Goal: Task Accomplishment & Management: Manage account settings

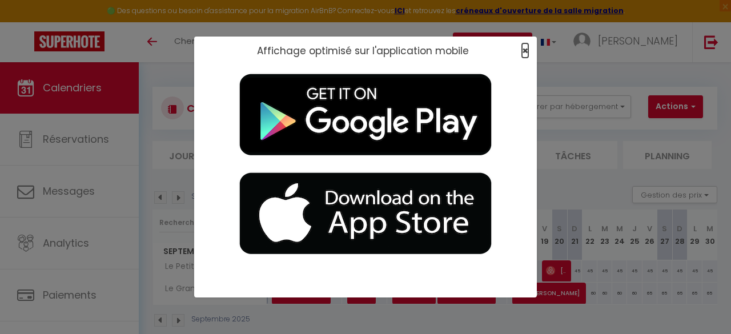
click at [524, 50] on span "×" at bounding box center [525, 50] width 6 height 14
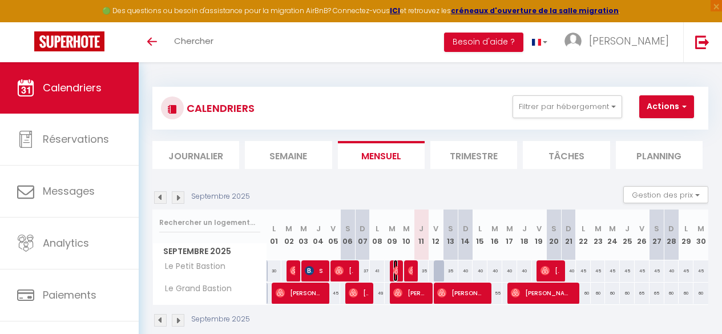
click at [393, 268] on img at bounding box center [397, 270] width 9 height 9
select select "OK"
select select "0"
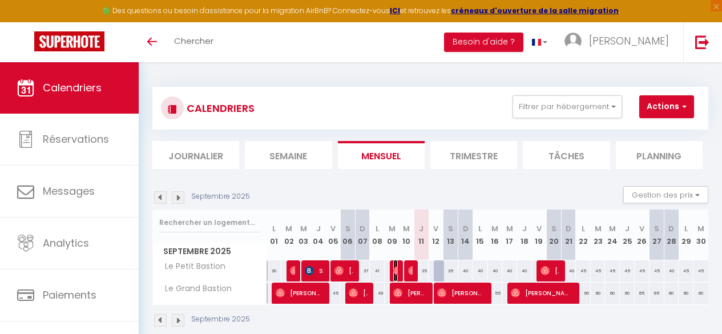
select select "1"
select select
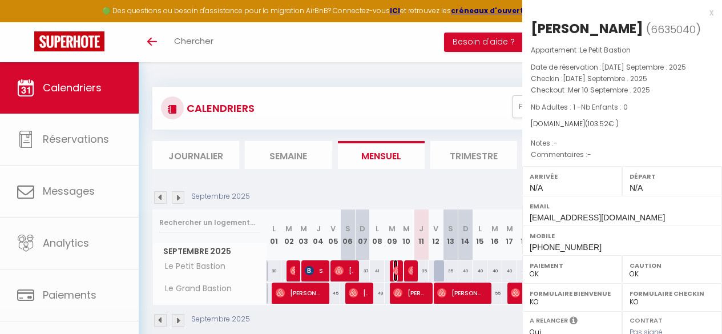
select select "36012"
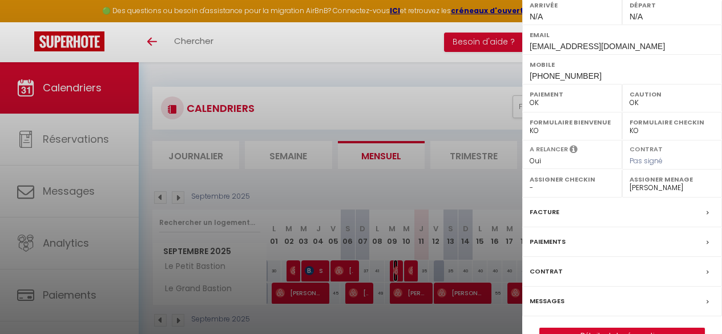
scroll to position [198, 0]
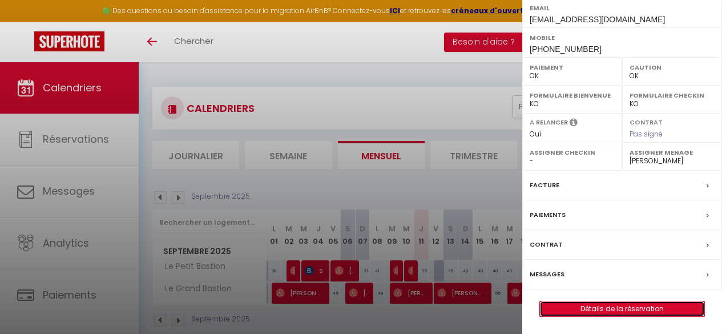
click at [596, 311] on link "Détails de la réservation" at bounding box center [622, 308] width 164 height 15
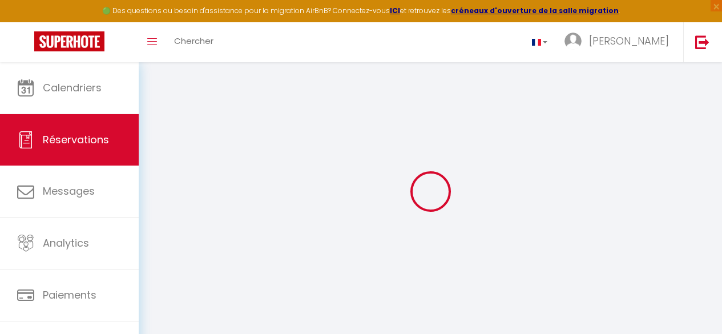
type input "Léa"
type input "Dupré"
type input "3rpolrpfxhsbatfxvn0pfitnqpgl@reply.superhote.com"
type input "+33652110010"
select select
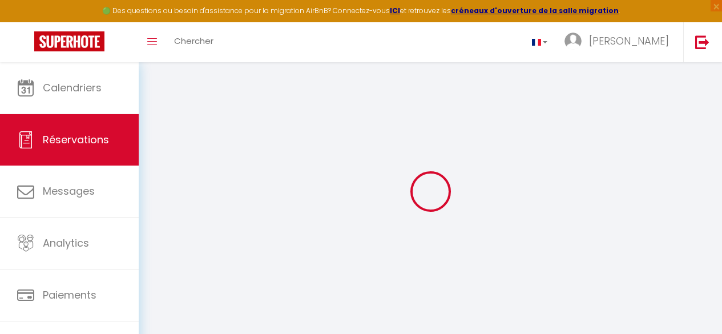
type input "18"
select select "65698"
select select "1"
select select
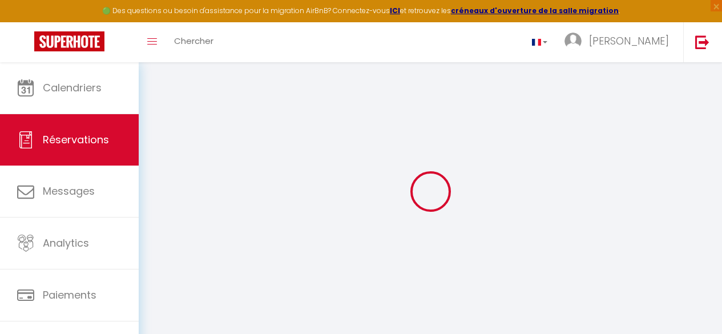
type input "1"
select select "12"
select select
type input "49"
checkbox input "false"
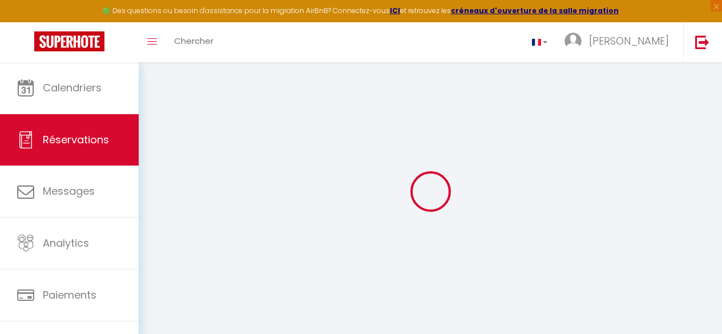
select select "1"
type input "25"
type input "18"
type input "0"
select select
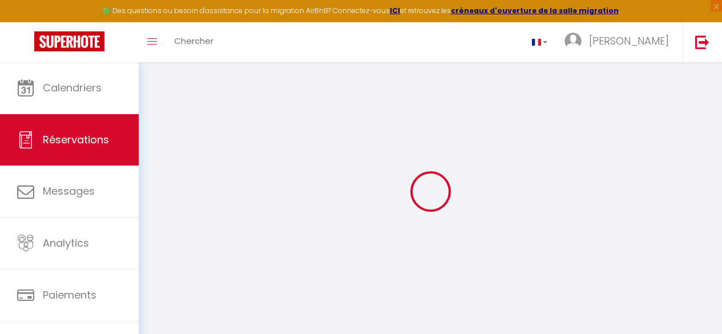
select select
select select "15"
checkbox input "false"
select select
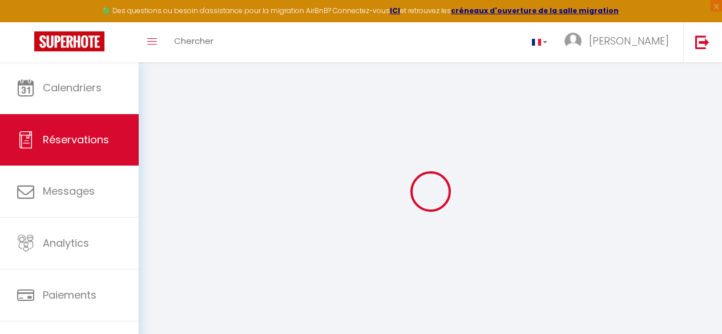
select select
checkbox input "false"
select select
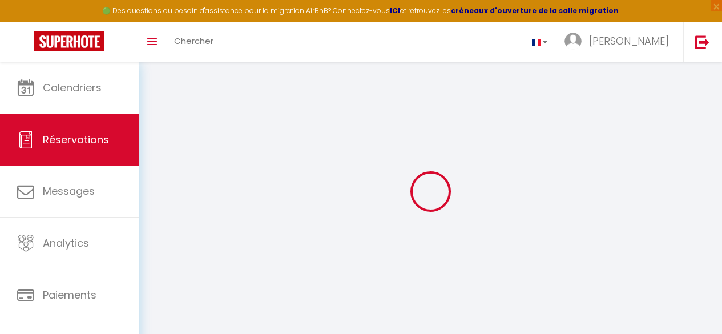
select select
checkbox input "false"
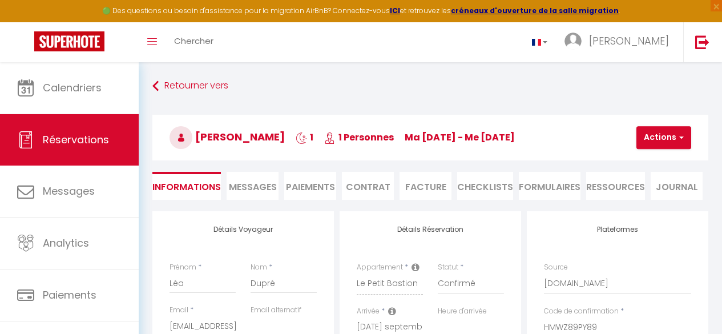
select select
checkbox input "false"
select select
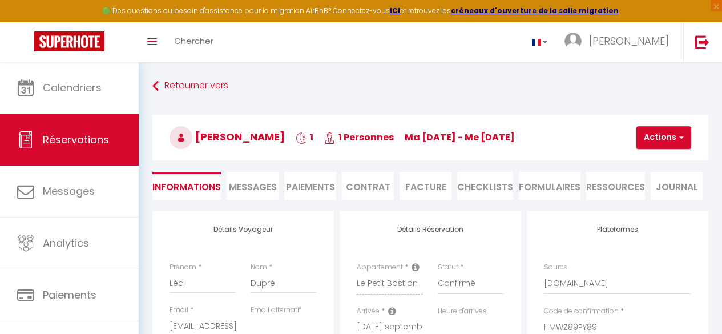
type input "51"
type input "3.52"
select select
checkbox input "false"
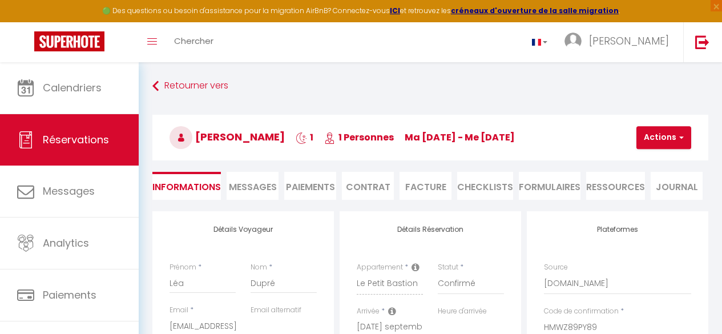
select select
checkbox input "false"
select select
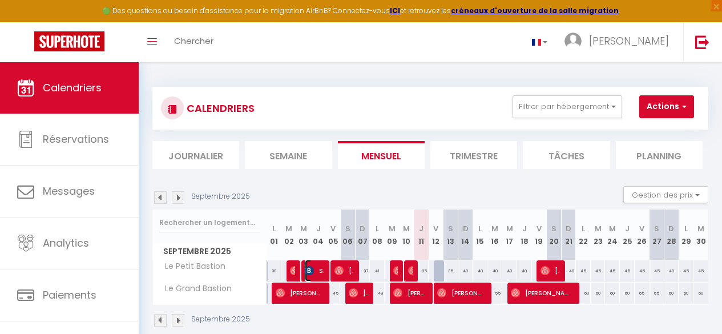
click at [308, 271] on img at bounding box center [309, 270] width 9 height 9
select select "OK"
select select "KO"
select select "0"
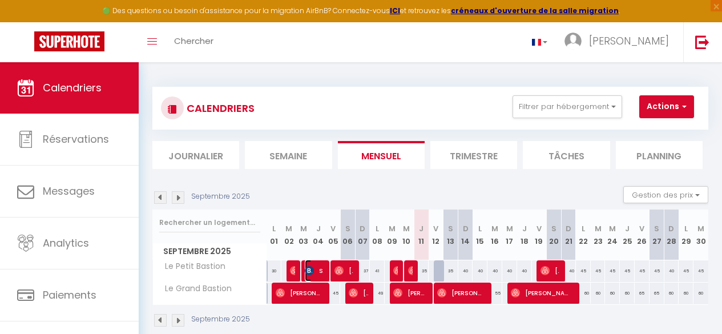
select select "1"
select select
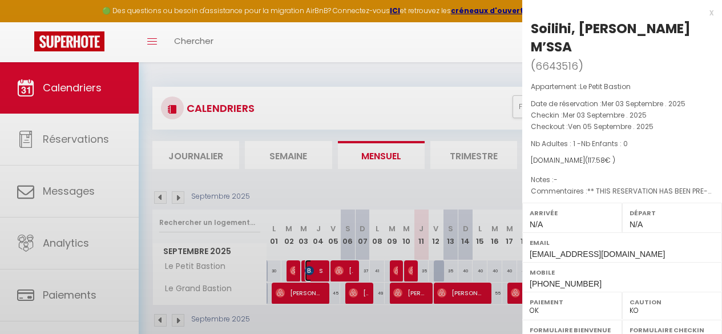
select select "36012"
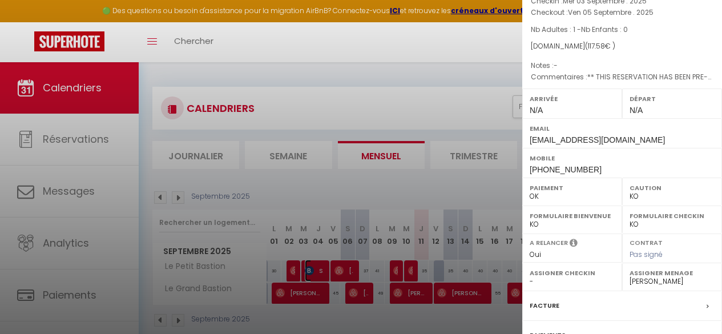
scroll to position [198, 0]
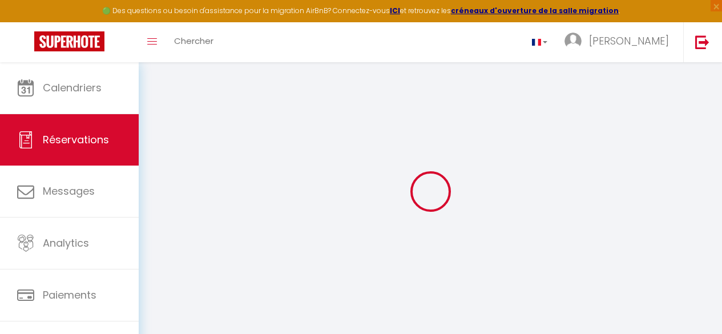
type input "Soilihi, Ben"
type input "M’SSA"
type input "smssa.749269@guest.booking.com"
type input "+33641060560"
type input "."
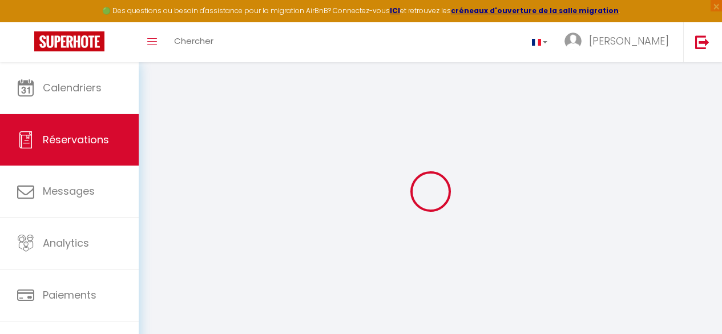
select select "FR"
type input "18"
type input "16.95"
type input "1.65"
select select "65698"
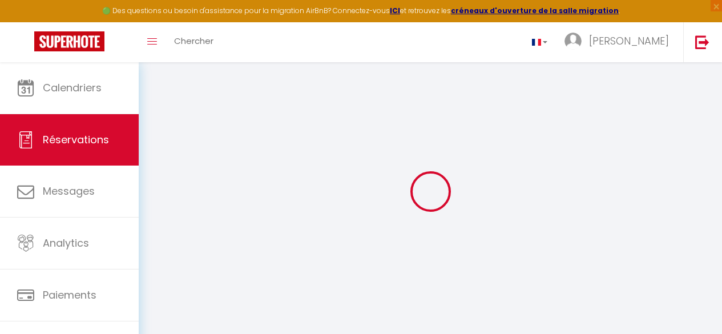
select select "1"
select select
type input "1"
select select "12"
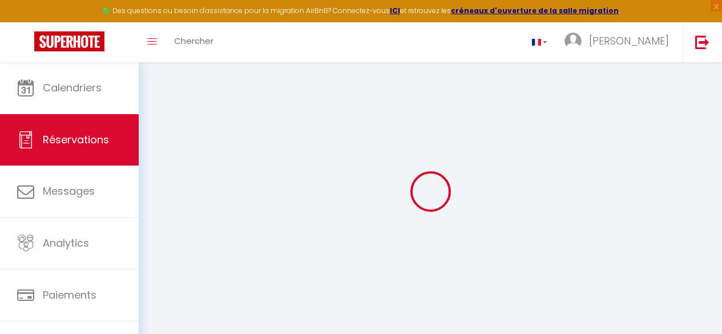
select select
type input "70"
checkbox input "false"
select select "2"
type input "25"
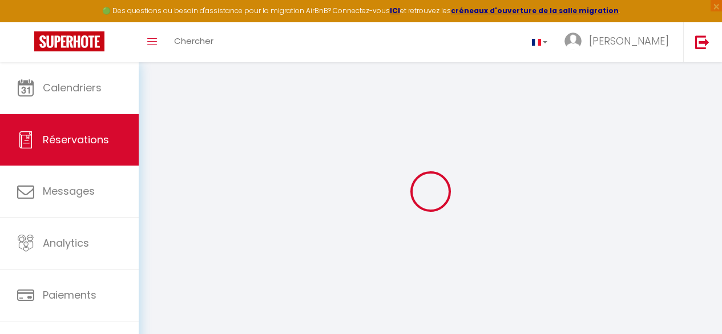
type input "18"
type input "0"
select select
select select "14"
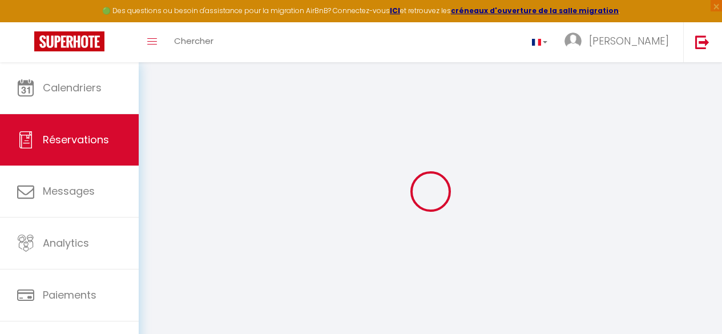
checkbox input "false"
select select
checkbox input "false"
select select
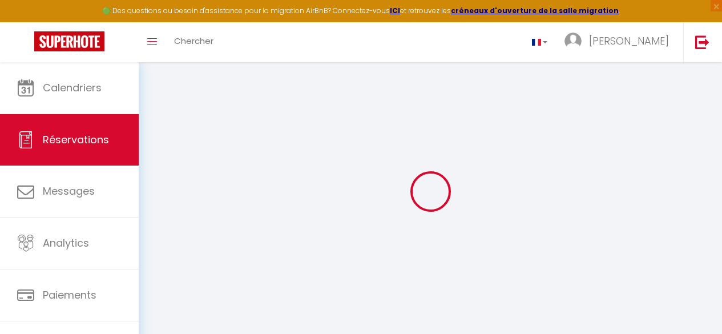
select select
checkbox input "false"
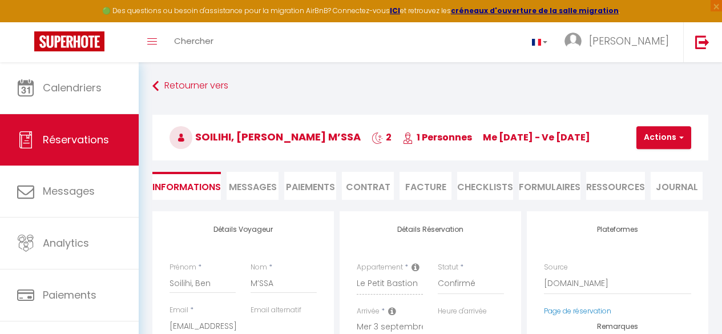
select select
checkbox input "false"
type textarea "** THIS RESERVATION HAS BEEN PRE-PAID ** BOOKING NOTE : Payment charge is EUR 1…"
type input "25"
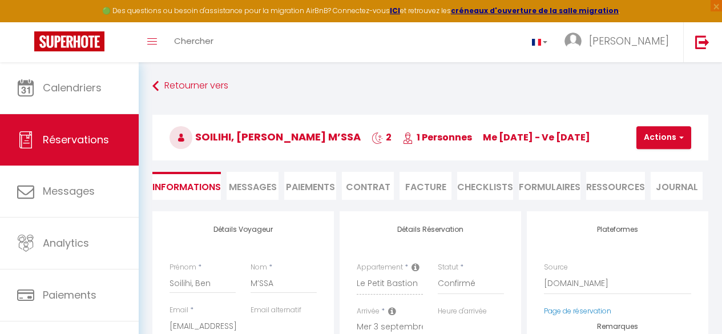
type input "4.58"
select select
checkbox input "false"
select select
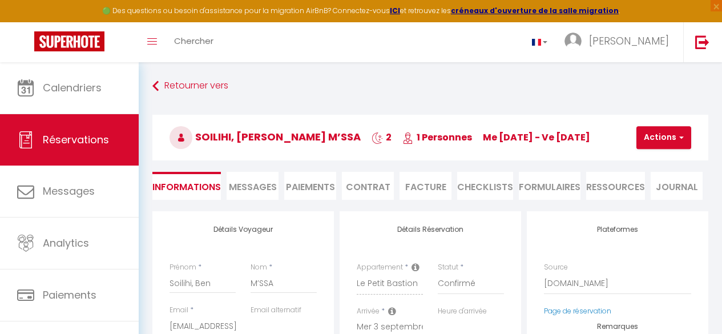
select select
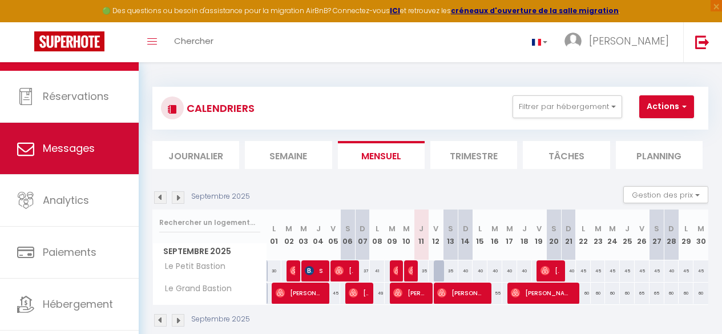
scroll to position [57, 0]
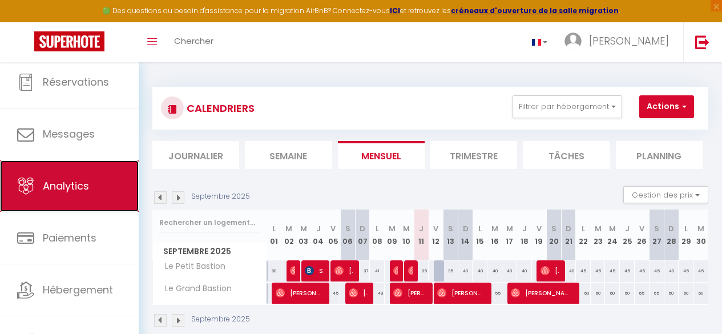
click at [82, 193] on span "Analytics" at bounding box center [66, 186] width 46 height 14
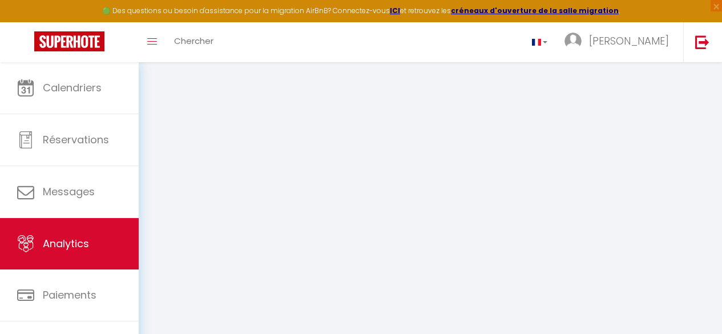
select select "2025"
select select "9"
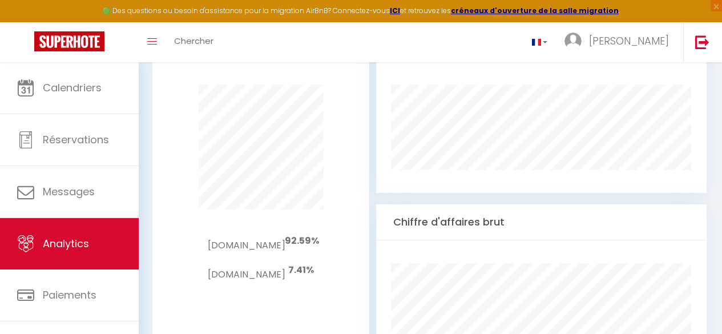
scroll to position [459, 0]
